Goal: Task Accomplishment & Management: Manage account settings

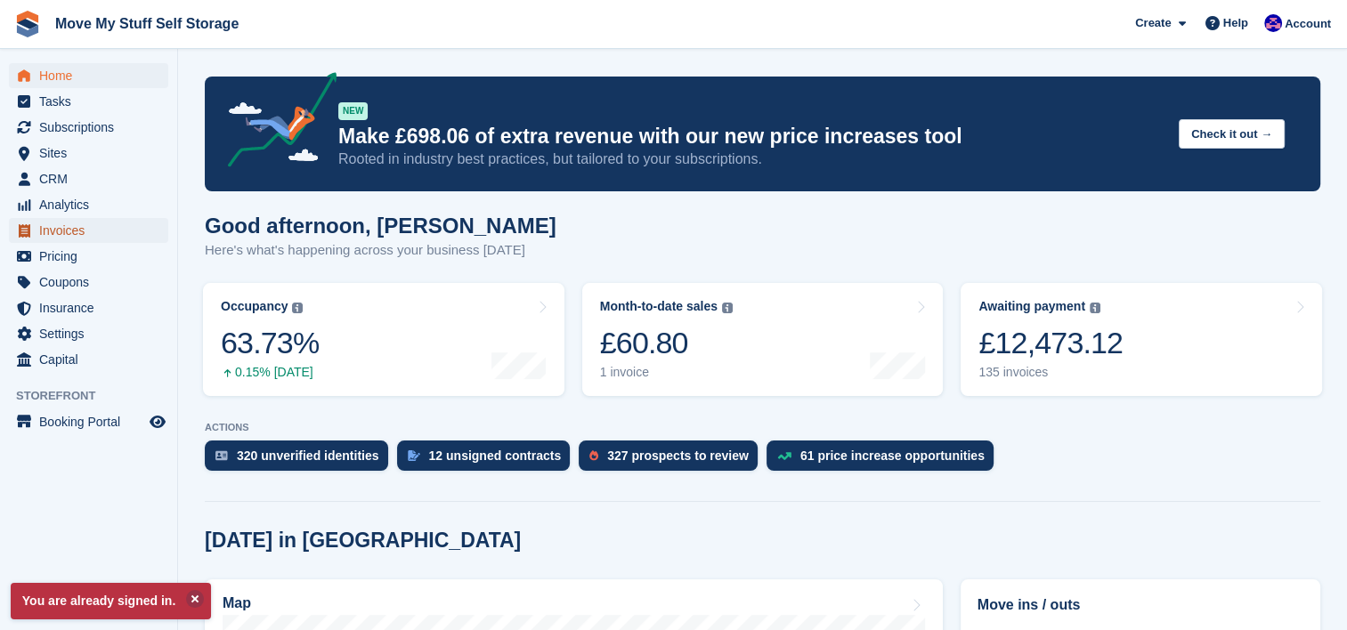
click at [85, 223] on span "Invoices" at bounding box center [92, 230] width 107 height 25
click at [81, 239] on span "Invoices" at bounding box center [92, 230] width 107 height 25
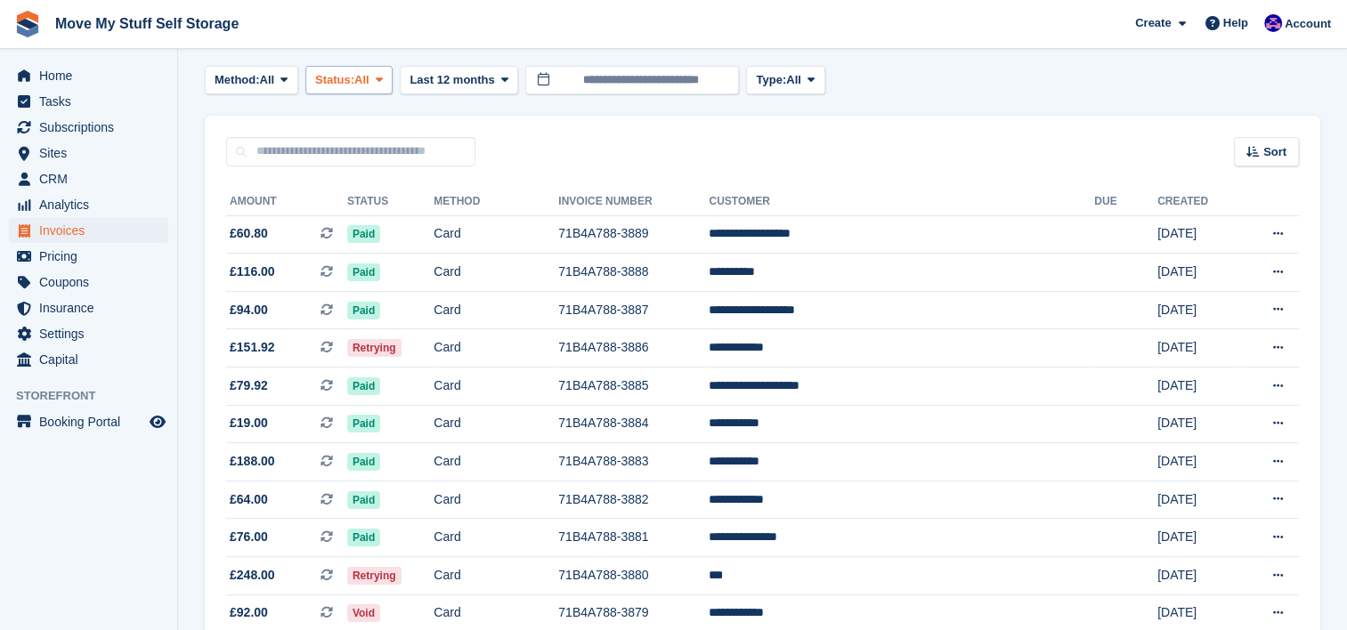
scroll to position [81, 0]
